Goal: Information Seeking & Learning: Learn about a topic

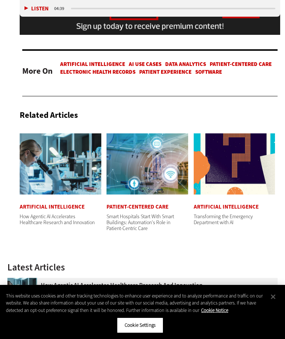
scroll to position [1085, 0]
